Goal: Task Accomplishment & Management: Manage account settings

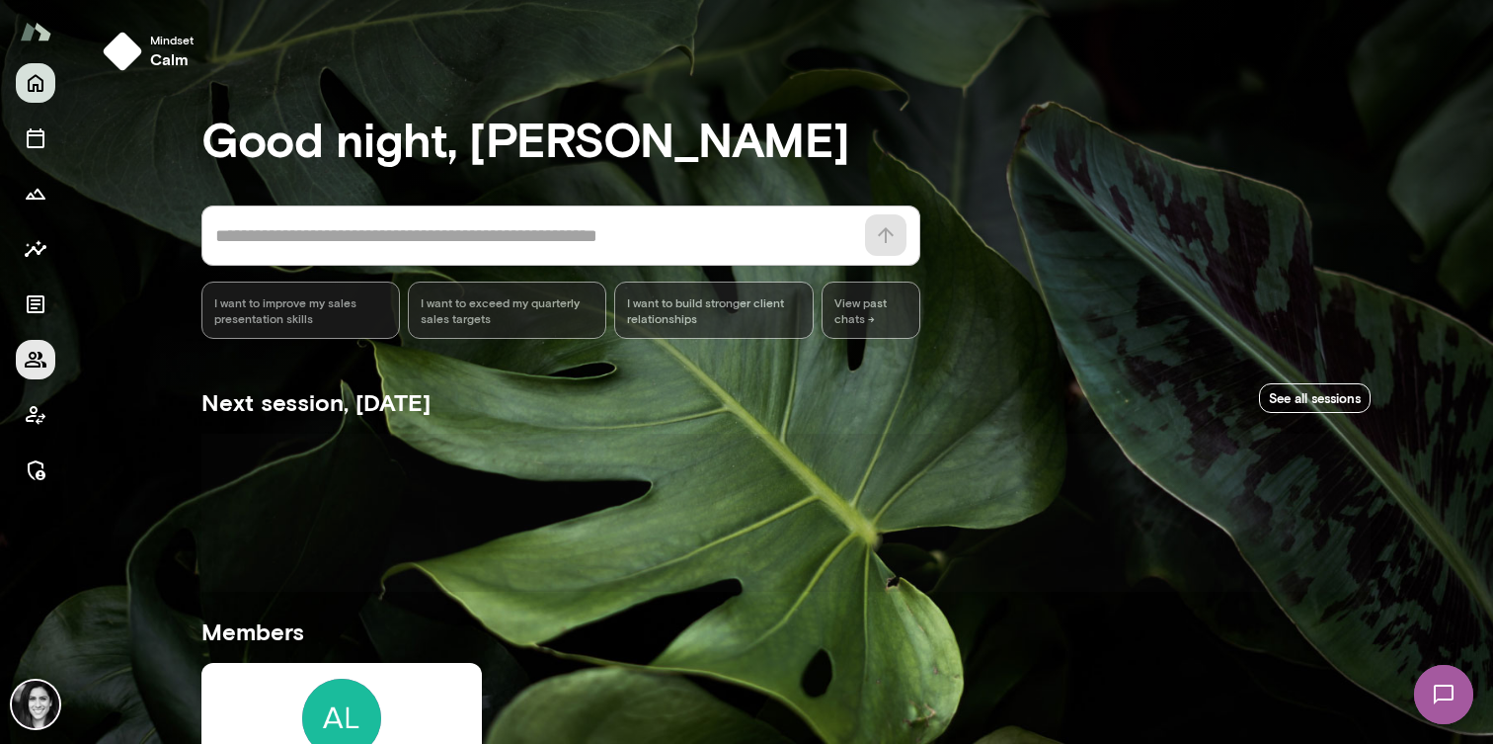
click at [33, 378] on button "Members" at bounding box center [36, 360] width 40 height 40
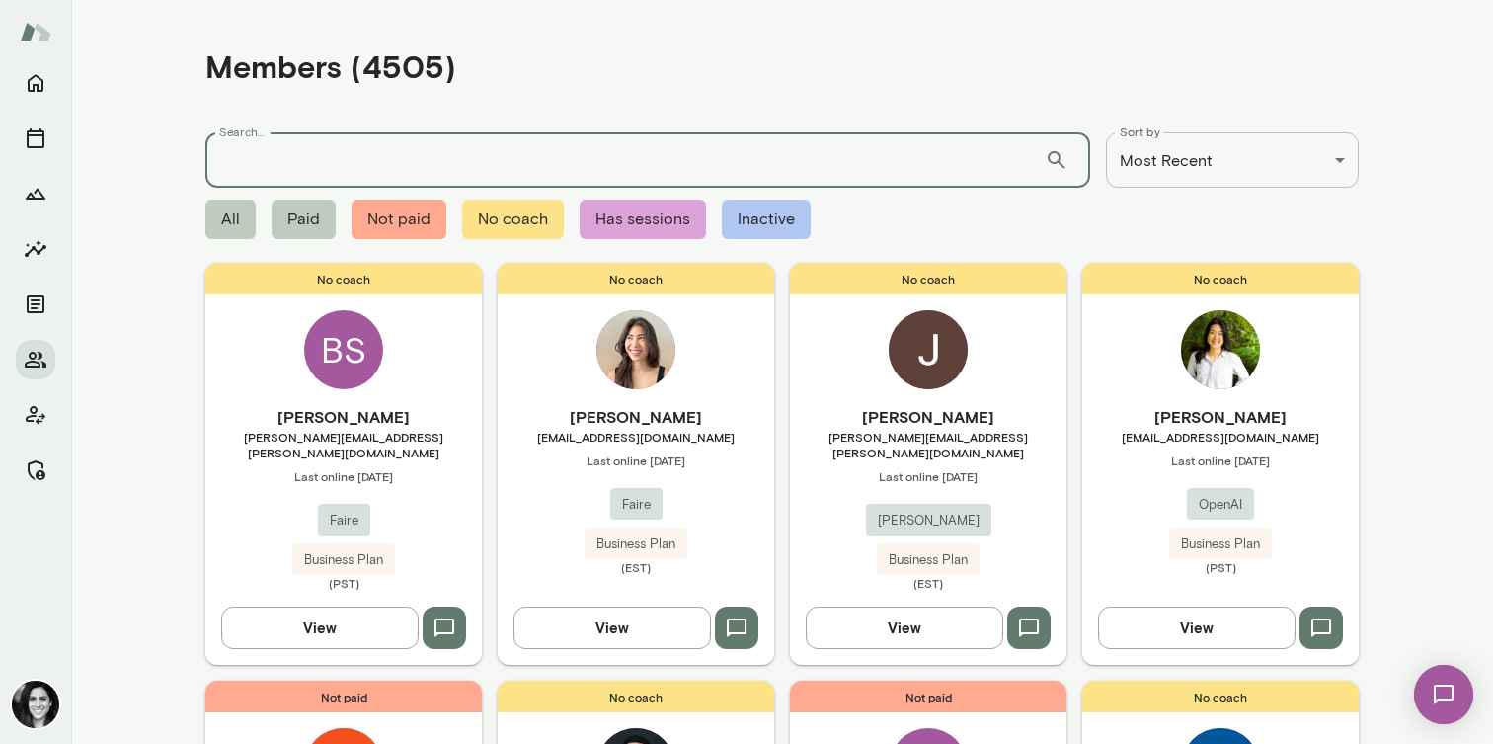
click at [330, 159] on input "Search..." at bounding box center [625, 159] width 840 height 55
type input "****"
click at [43, 452] on button "Manage" at bounding box center [36, 470] width 40 height 40
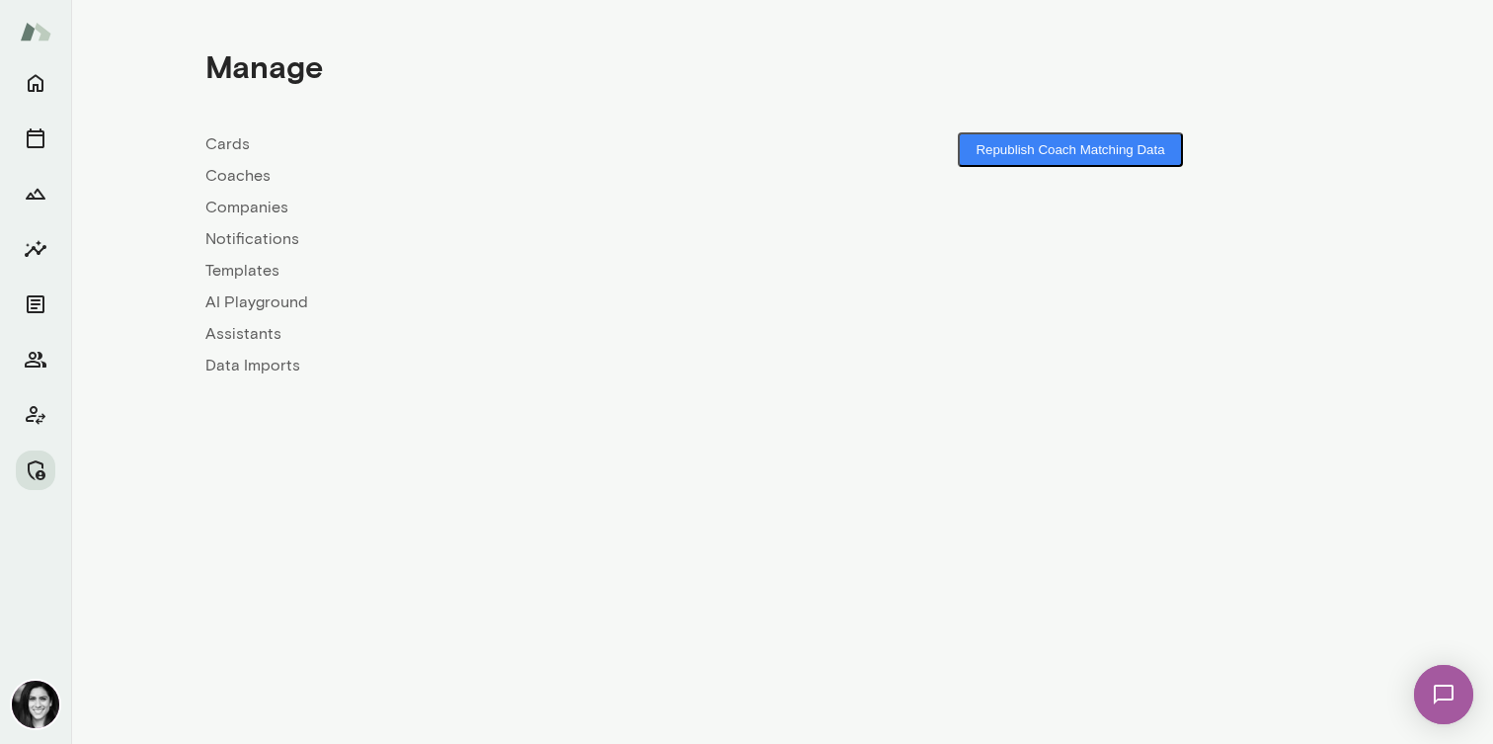
click at [233, 175] on link "Coaches" at bounding box center [493, 176] width 577 height 24
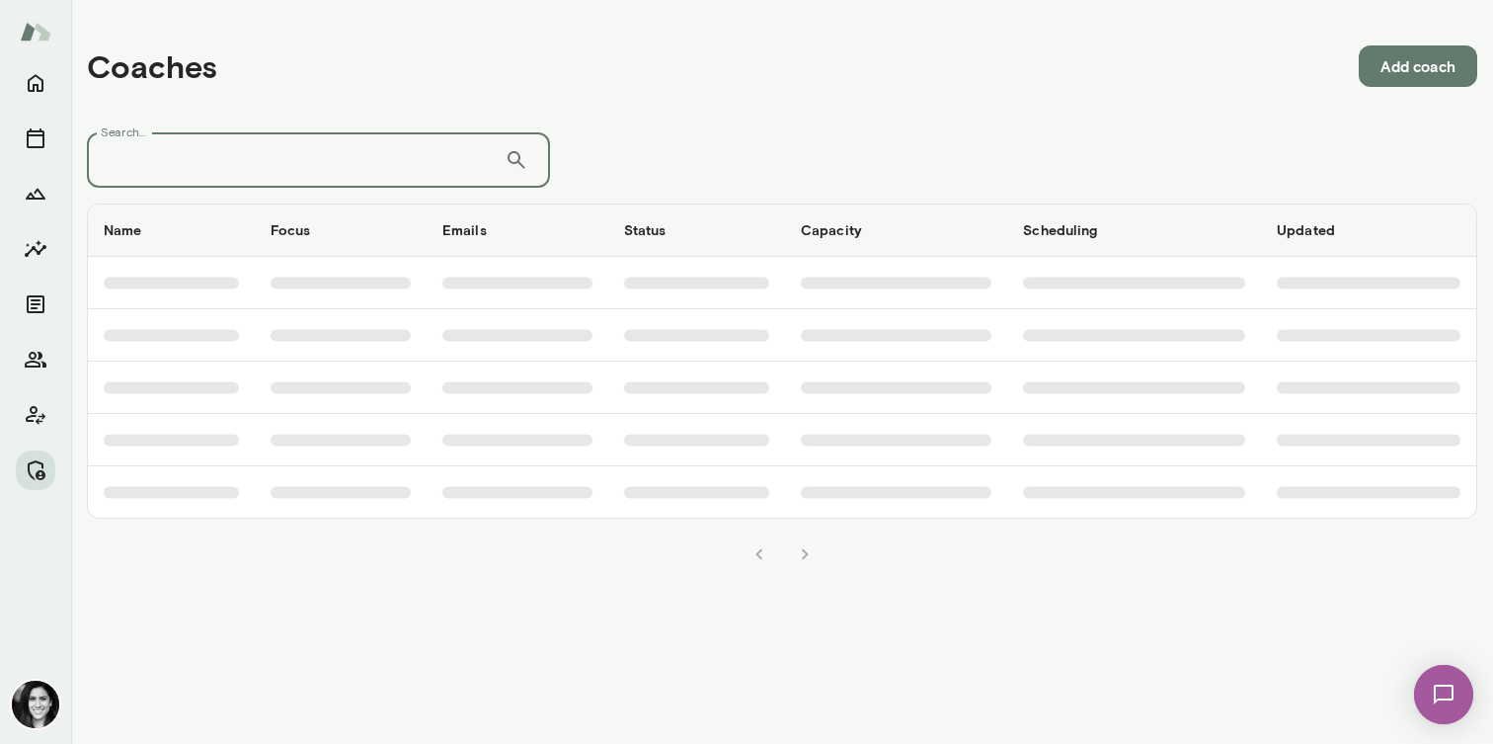
click at [245, 166] on input "Search..." at bounding box center [296, 159] width 418 height 55
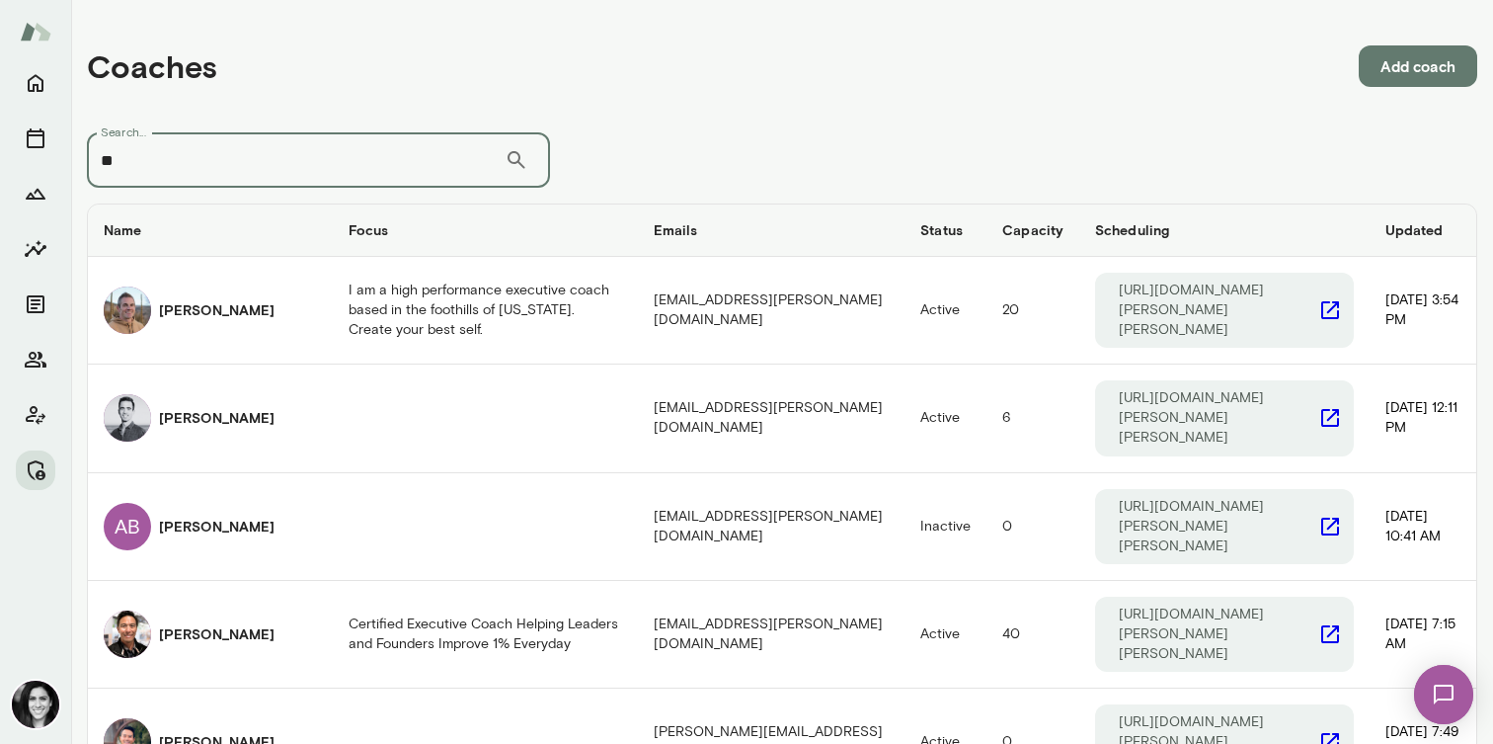
type input "*"
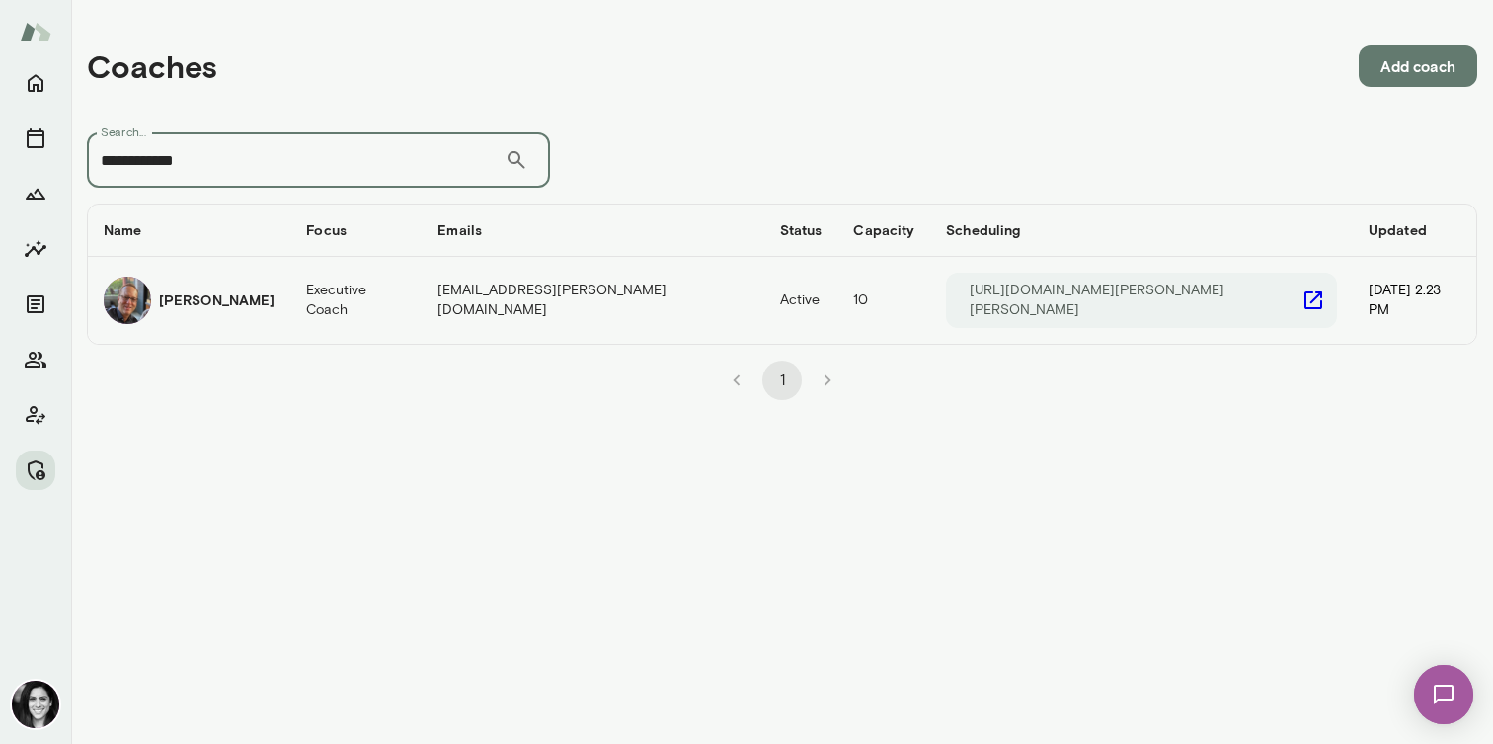
type input "**********"
click at [214, 313] on div "Steve Oliver" at bounding box center [189, 300] width 171 height 47
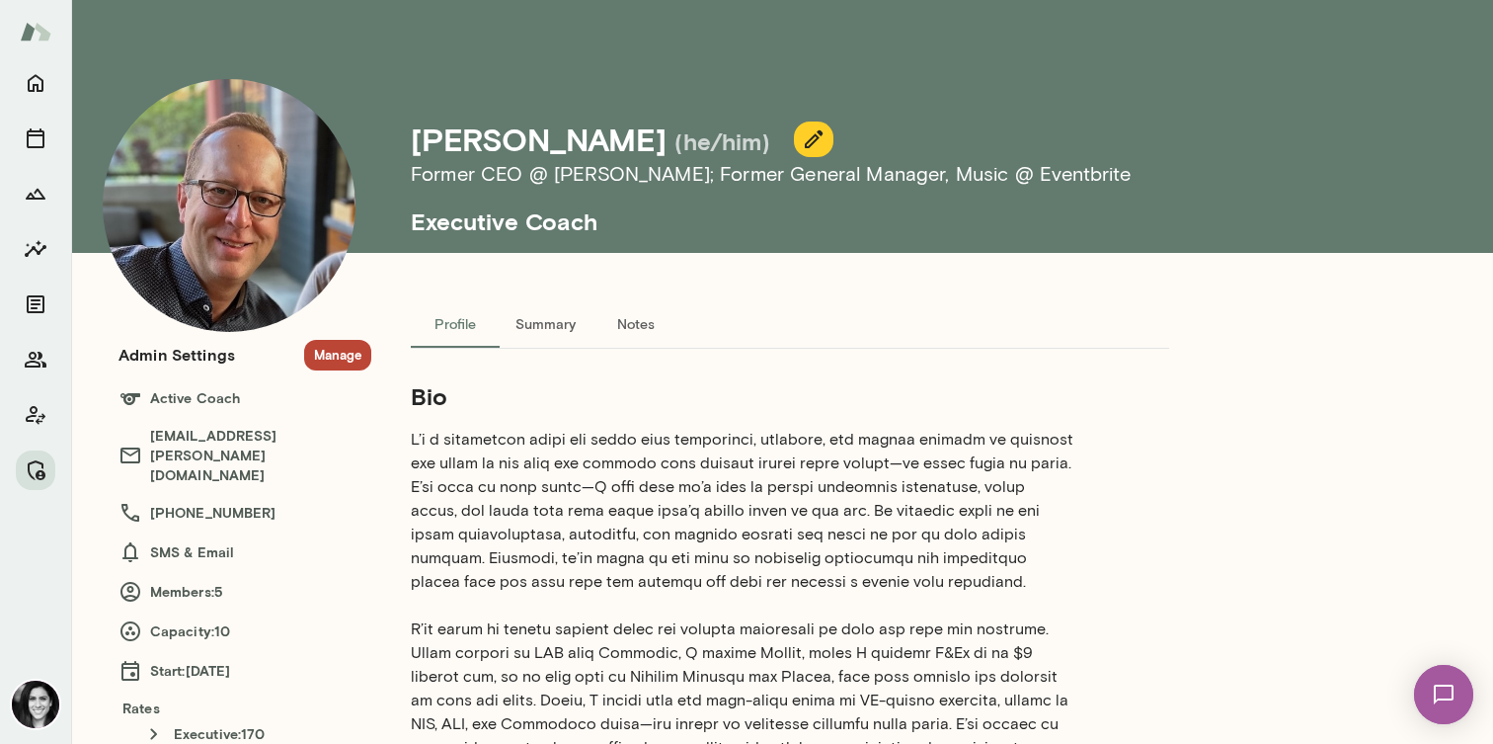
click at [334, 350] on button "Manage" at bounding box center [337, 355] width 67 height 31
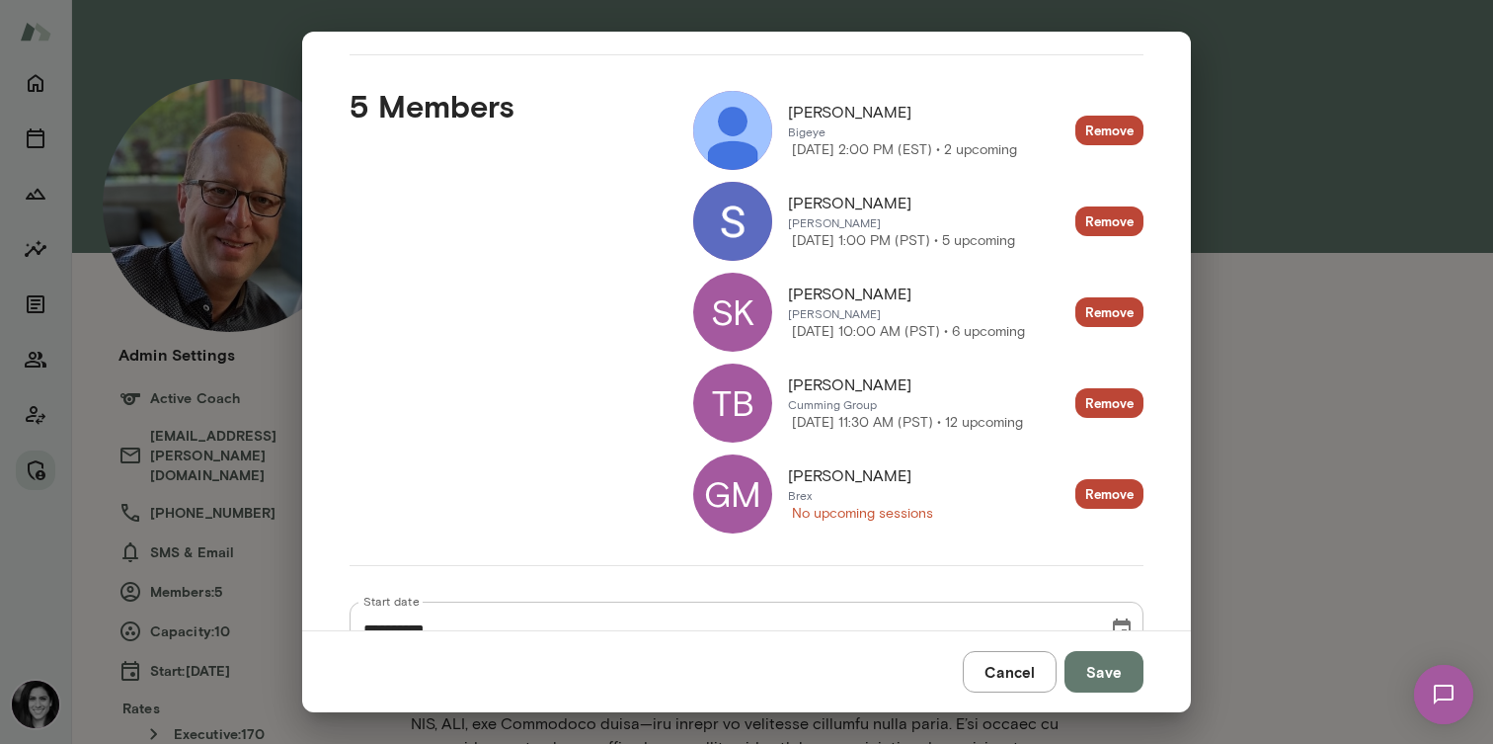
scroll to position [266, 0]
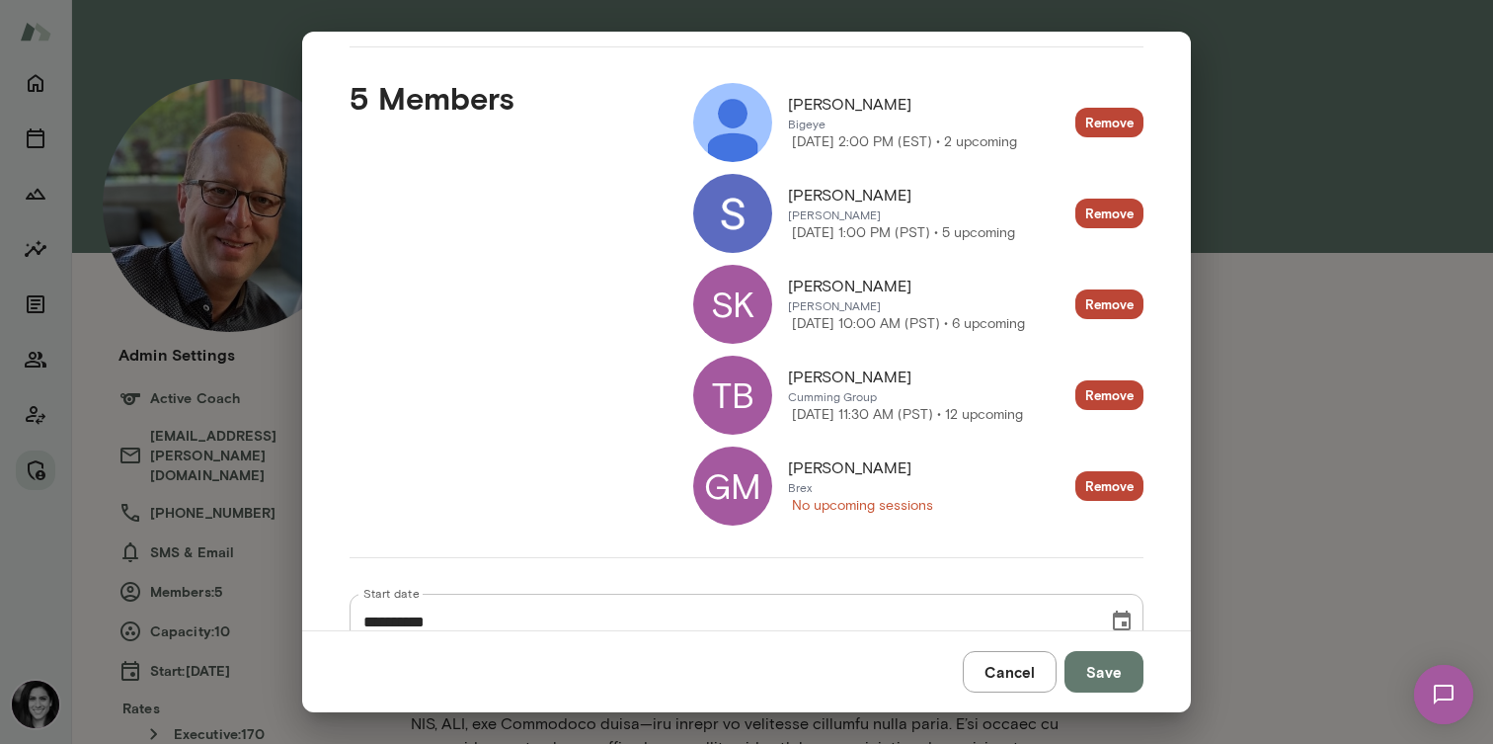
click at [759, 499] on div "GM" at bounding box center [732, 485] width 79 height 79
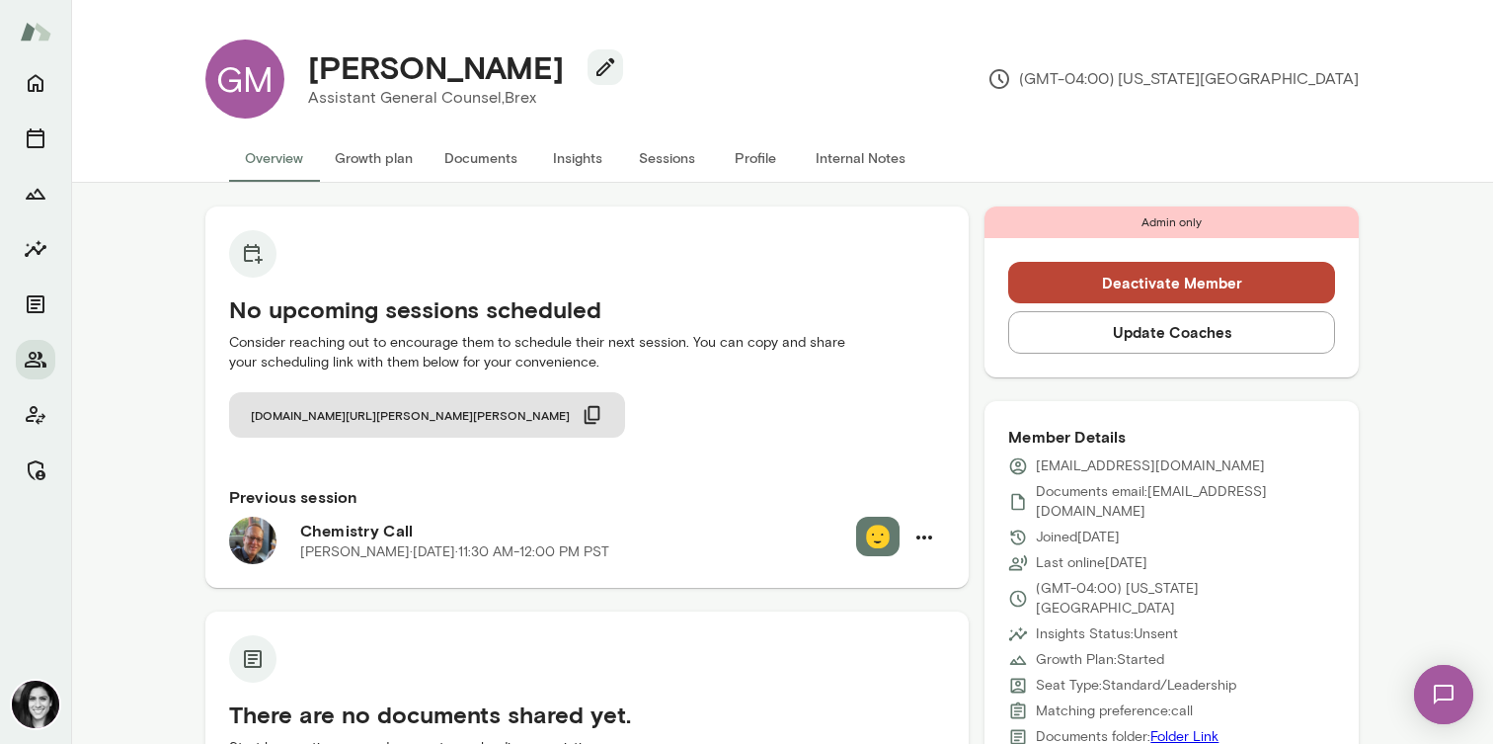
click at [676, 155] on button "Sessions" at bounding box center [666, 157] width 89 height 47
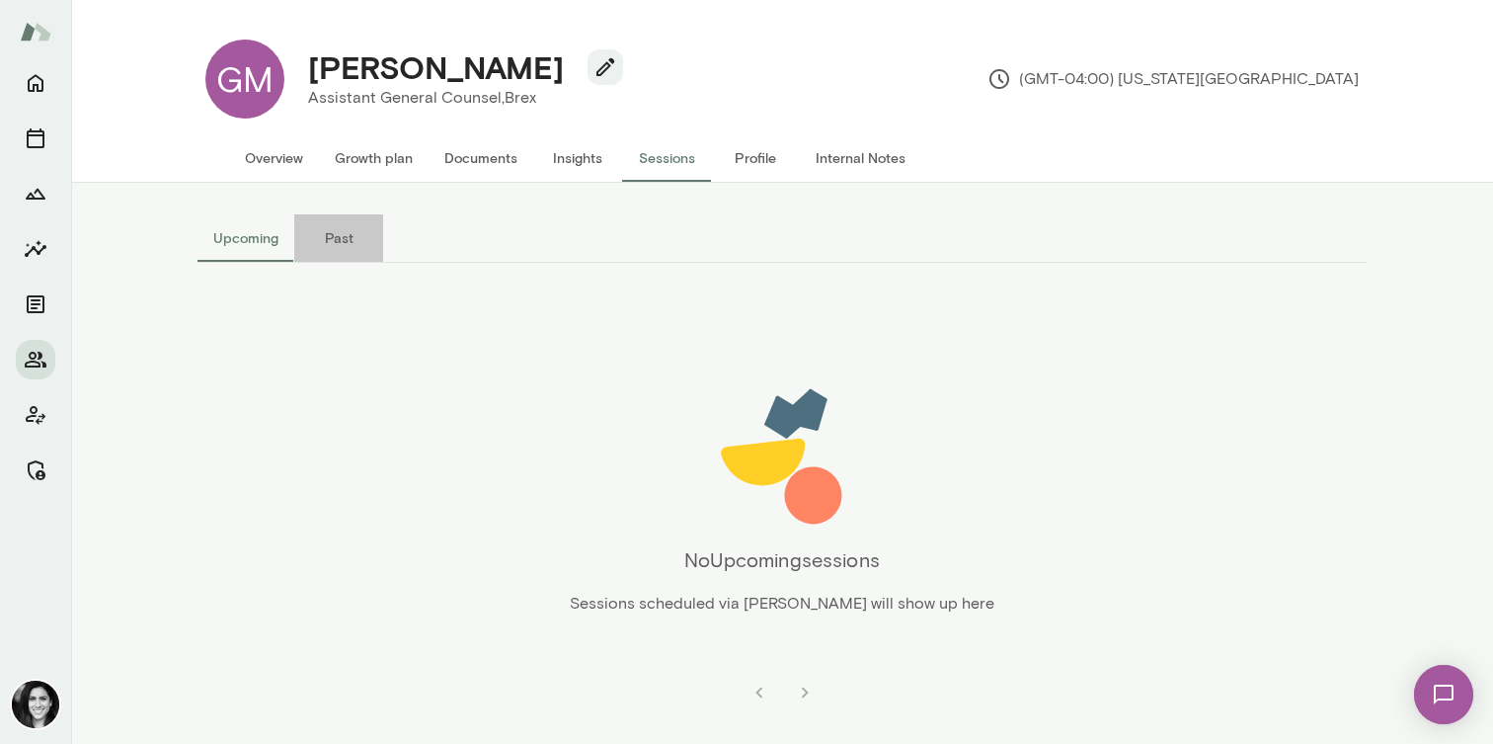
click at [324, 257] on button "Past" at bounding box center [338, 237] width 89 height 47
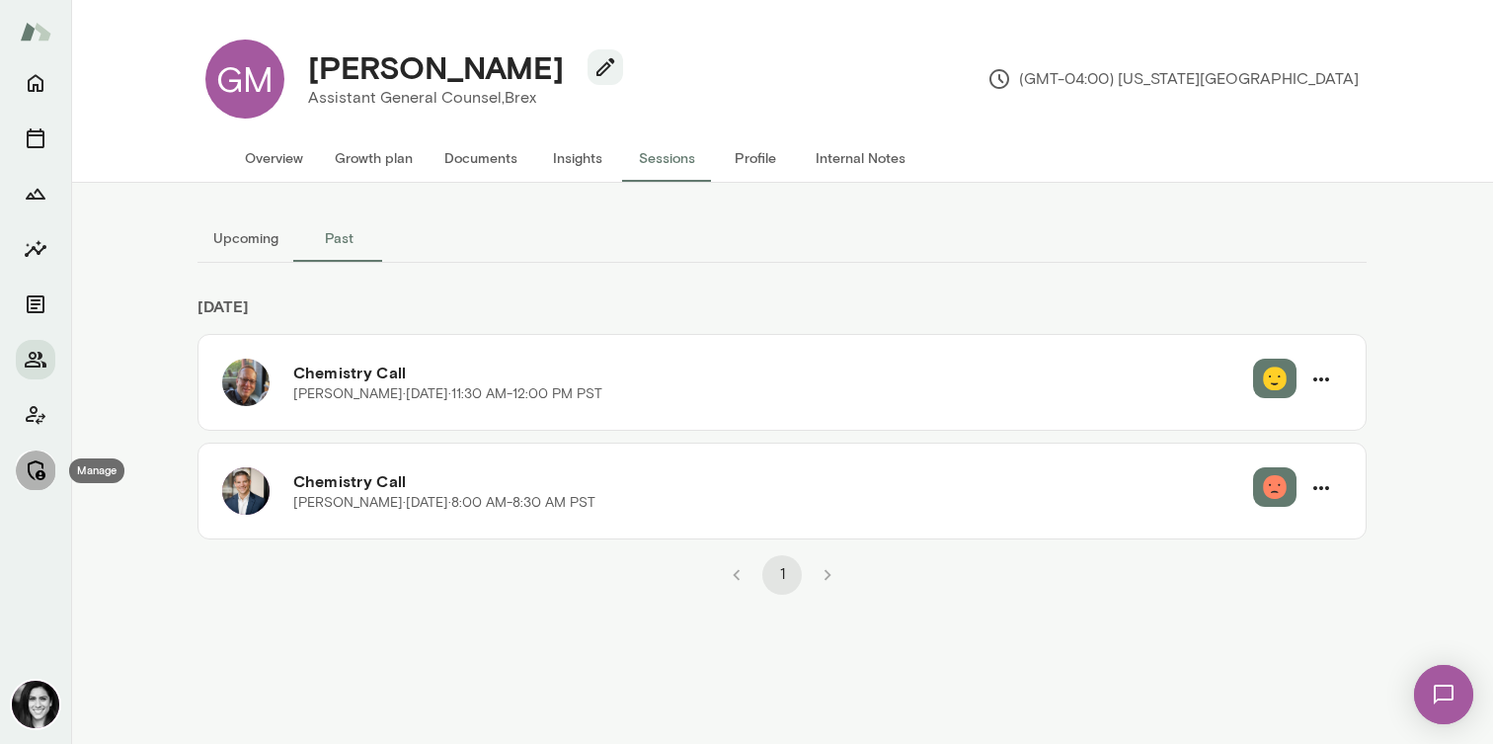
click at [37, 477] on icon "Manage" at bounding box center [37, 470] width 18 height 20
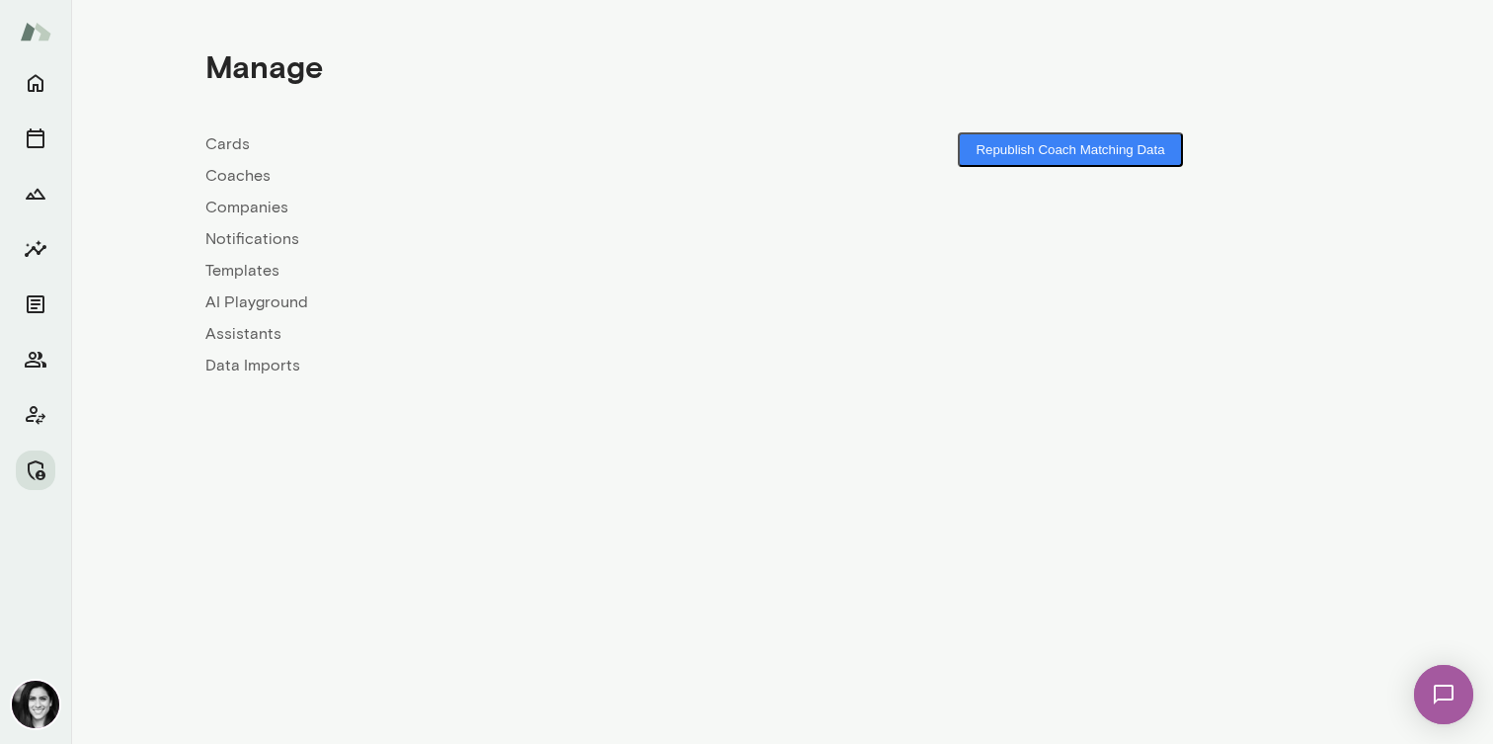
click at [243, 169] on link "Coaches" at bounding box center [493, 176] width 577 height 24
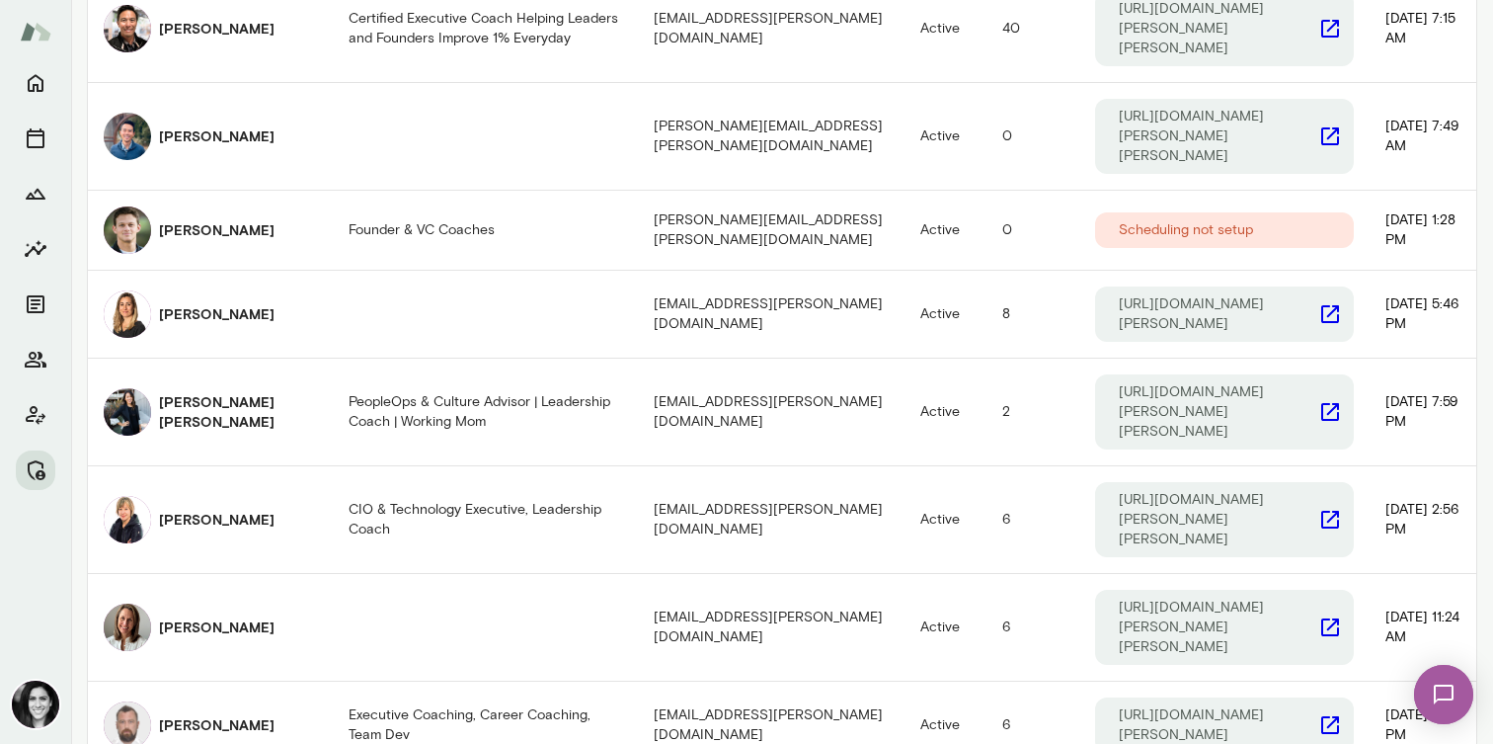
scroll to position [611, 0]
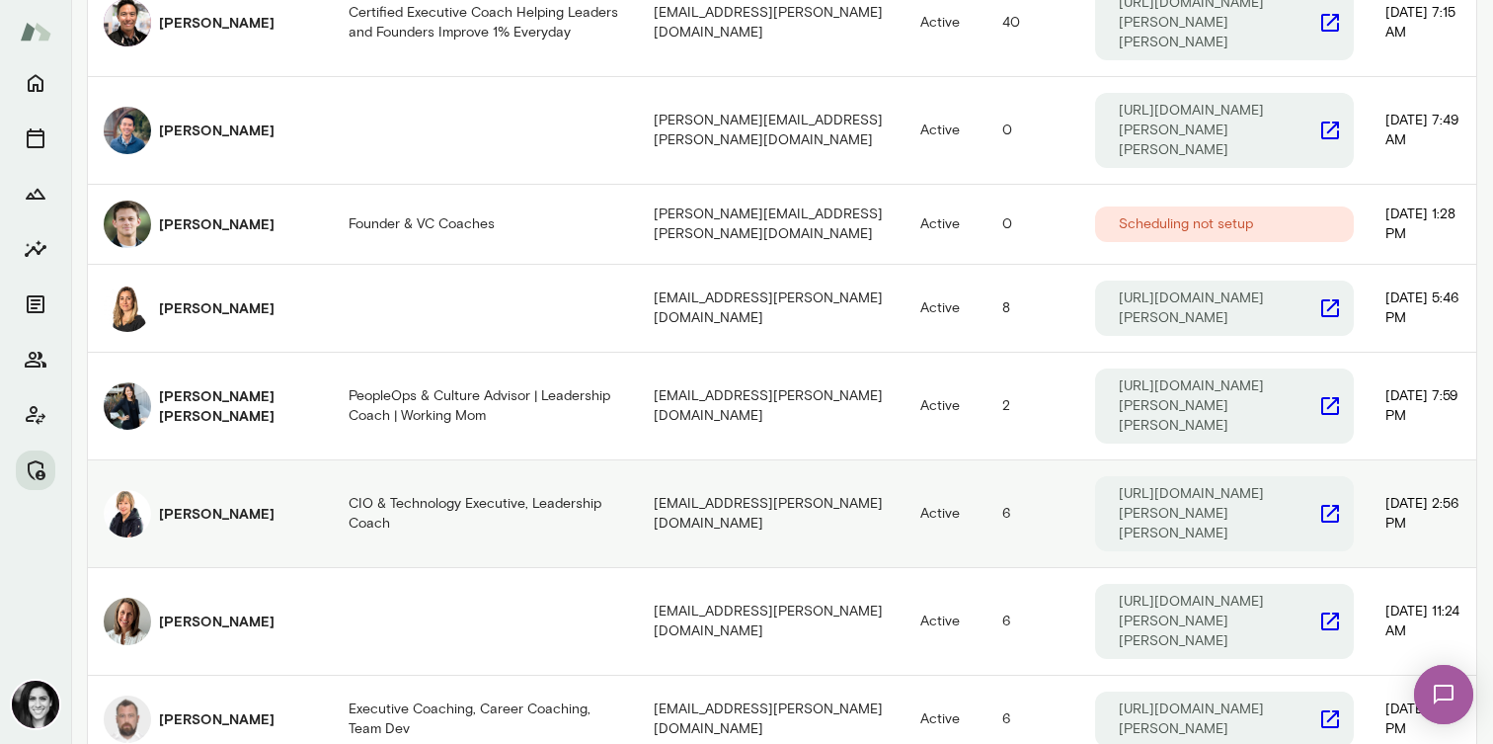
click at [217, 490] on div "Amy Farrow" at bounding box center [210, 513] width 213 height 47
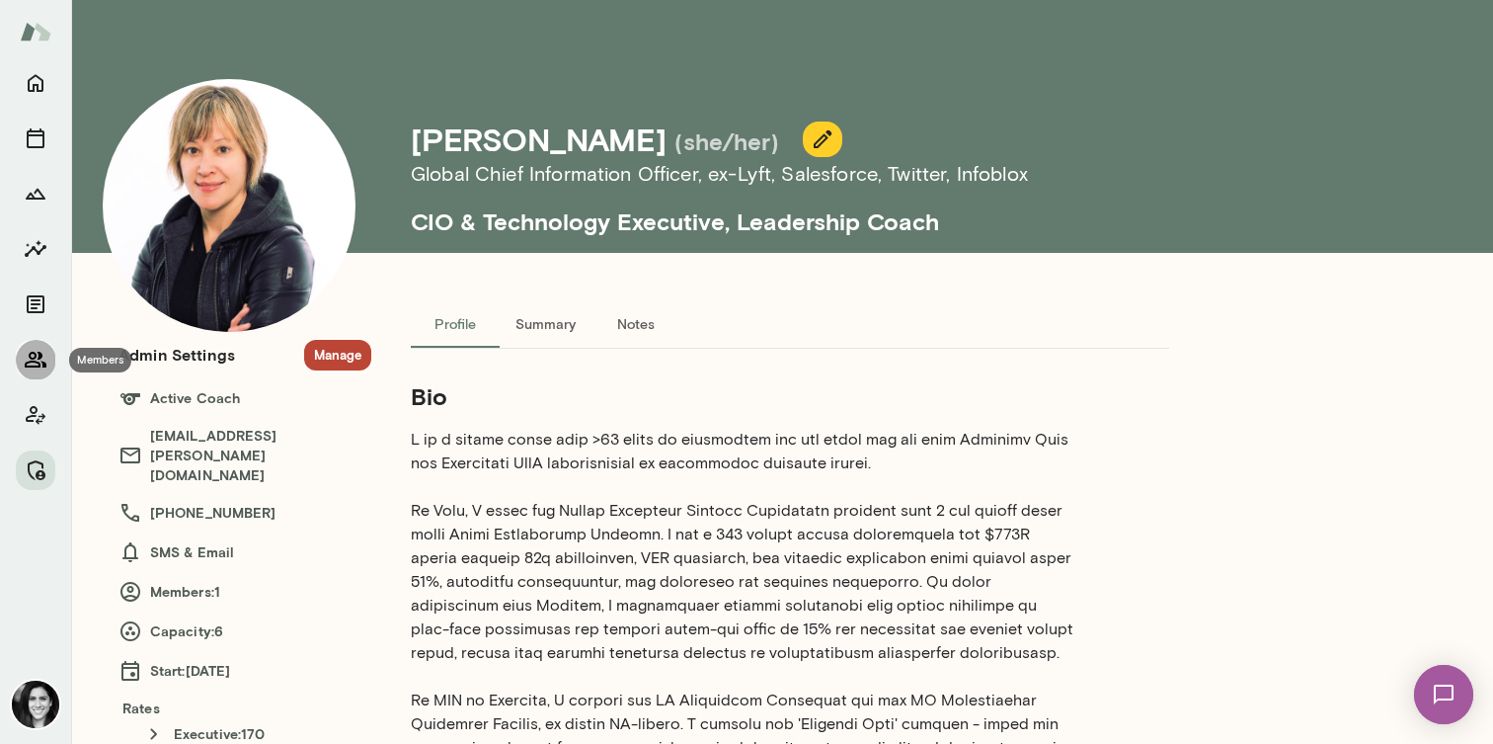
click at [39, 365] on icon "Members" at bounding box center [36, 360] width 22 height 16
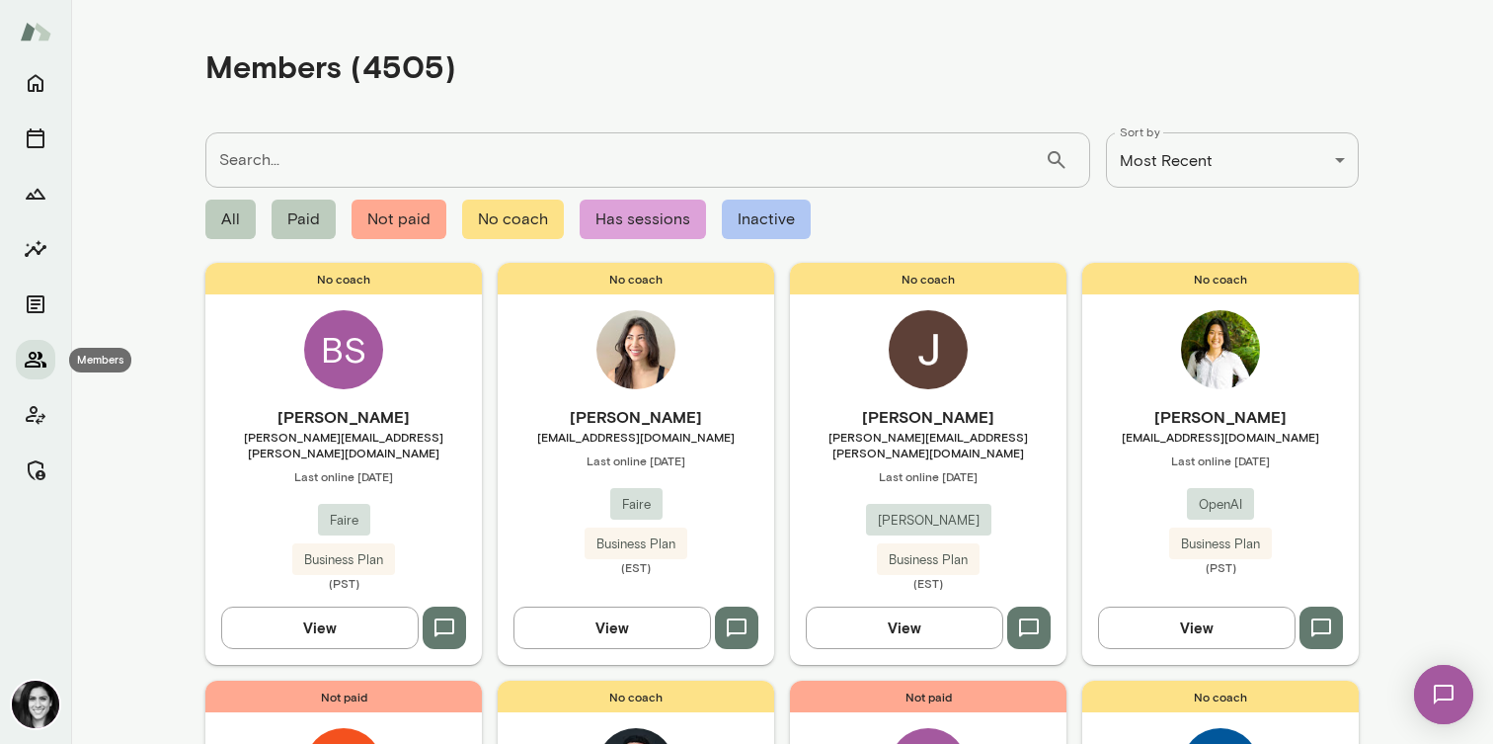
click at [32, 367] on icon "Members" at bounding box center [36, 360] width 24 height 24
click at [677, 343] on div "No coach Jasmine Shen jasmine.shen@faire.com Last online October 9 Faire Busine…" at bounding box center [636, 463] width 277 height 401
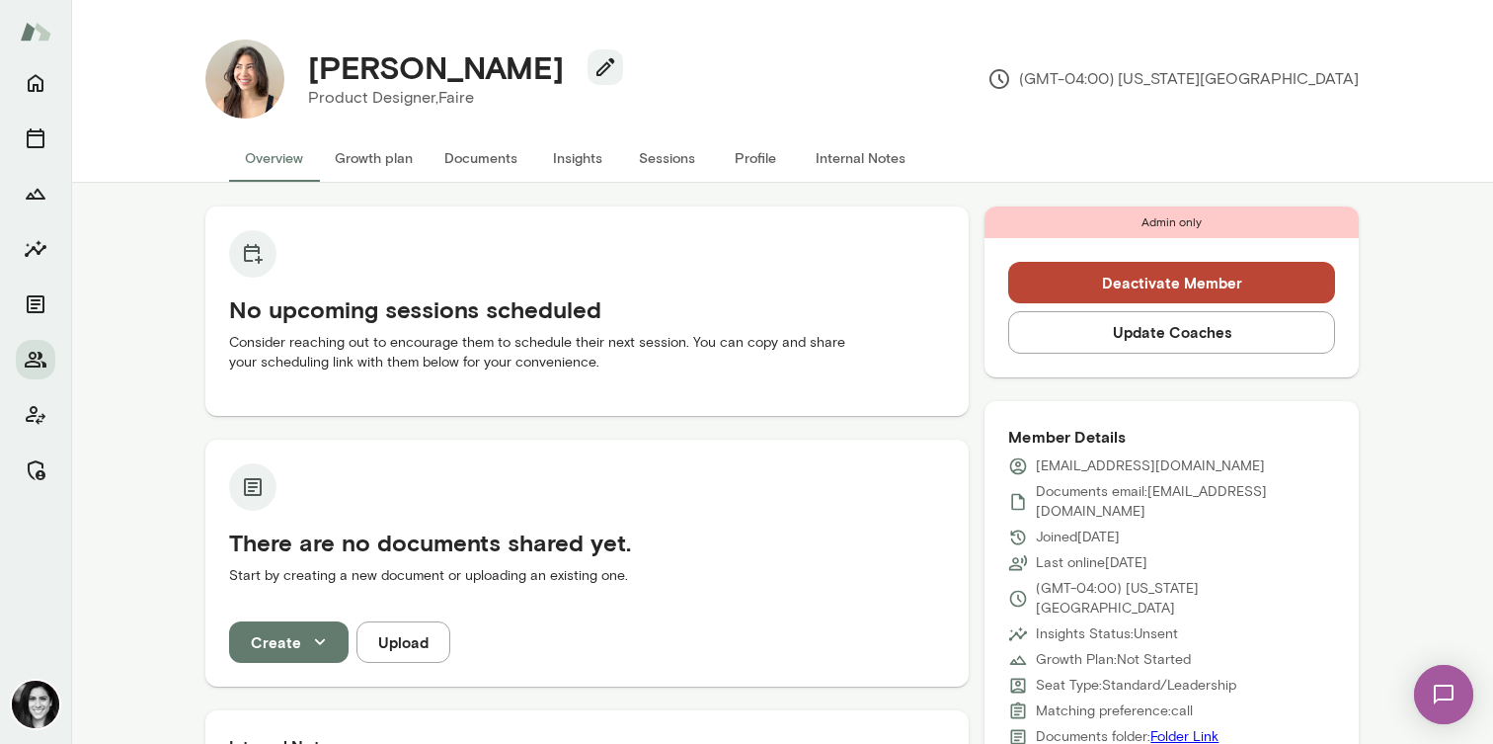
click at [681, 169] on button "Sessions" at bounding box center [666, 157] width 89 height 47
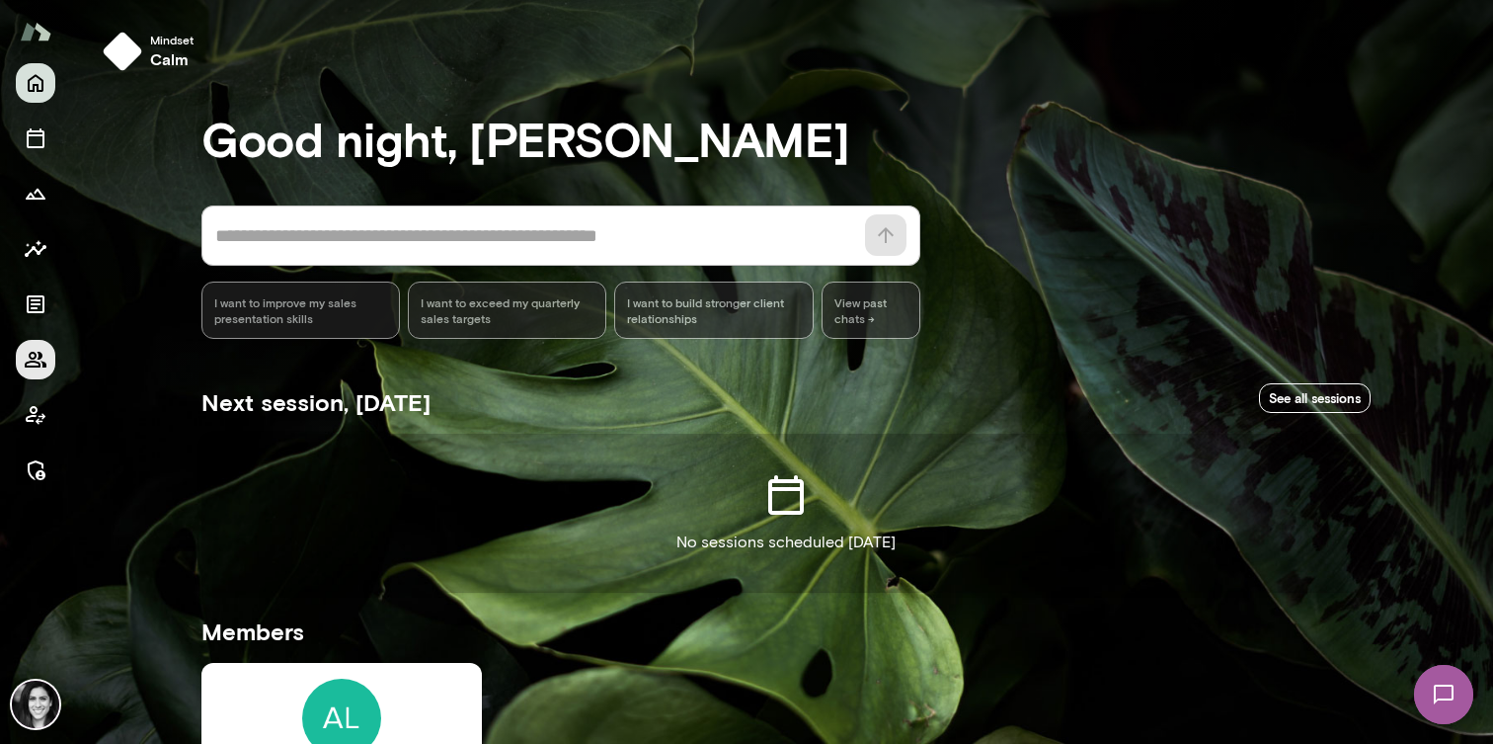
drag, startPoint x: 32, startPoint y: 392, endPoint x: 27, endPoint y: 366, distance: 26.2
click at [28, 375] on div at bounding box center [36, 276] width 40 height 427
click at [31, 356] on icon "Members" at bounding box center [36, 360] width 24 height 24
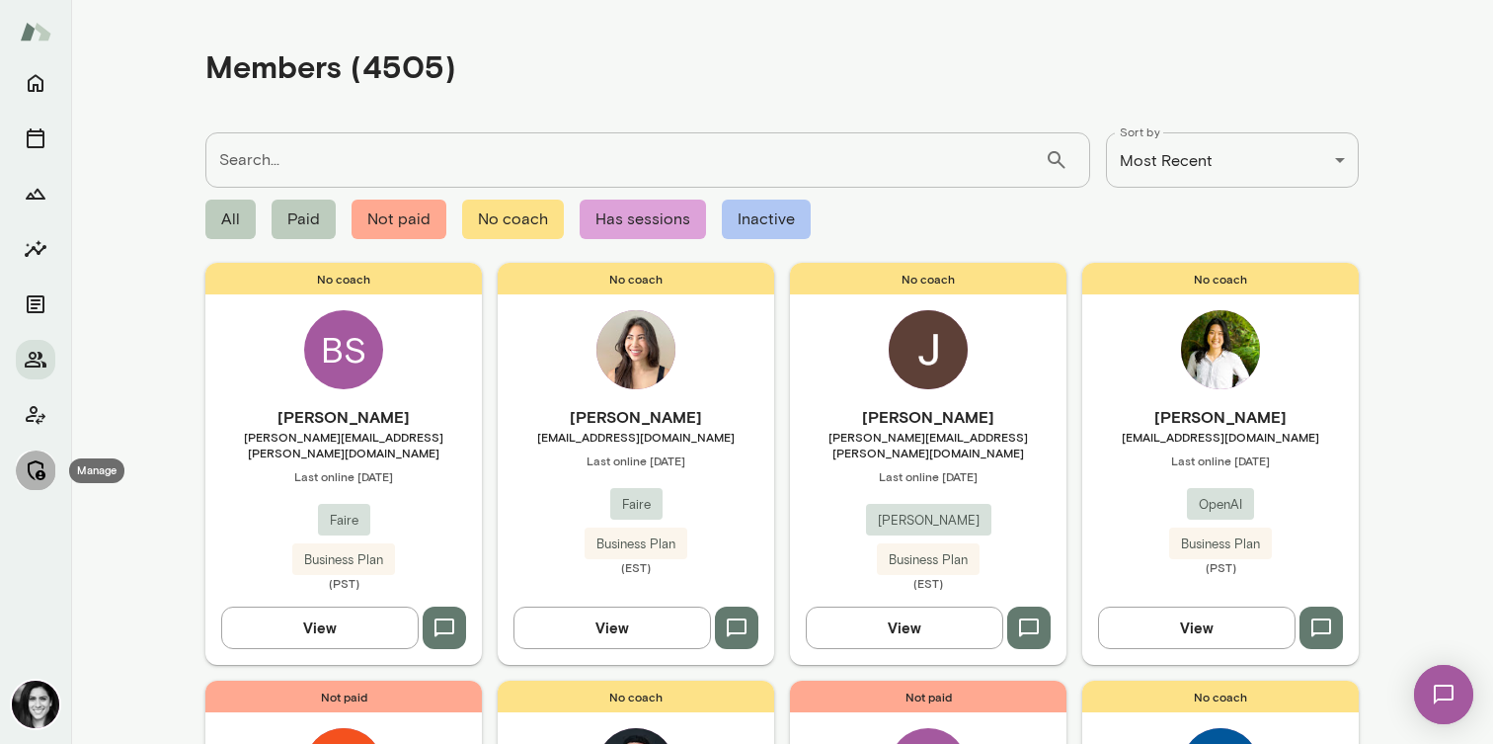
click at [36, 479] on icon "Manage" at bounding box center [36, 470] width 24 height 24
